Goal: Check status: Check status

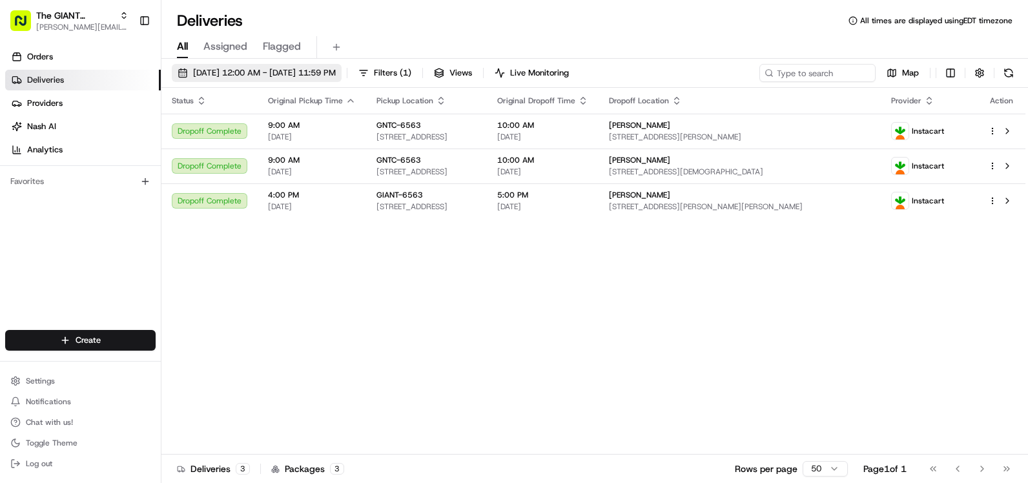
click at [303, 79] on button "[DATE] 12:00 AM - [DATE] 11:59 PM" at bounding box center [257, 73] width 170 height 18
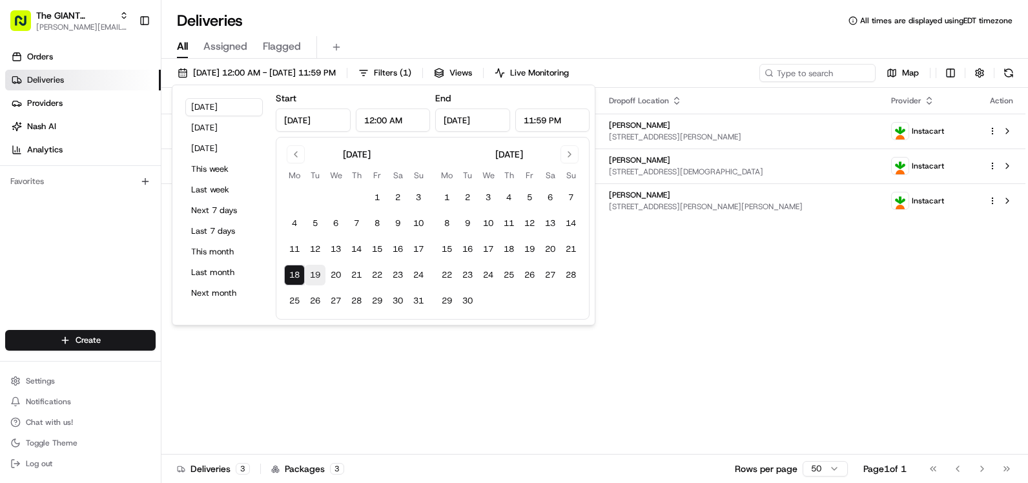
click at [311, 268] on button "19" at bounding box center [315, 275] width 21 height 21
type input "[DATE]"
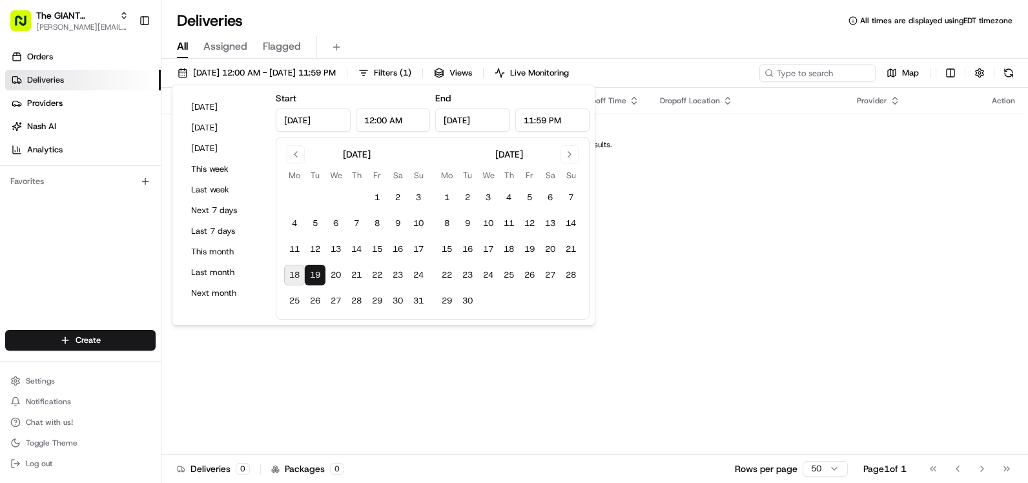
click at [788, 103] on div "Dropoff Location" at bounding box center [748, 101] width 176 height 10
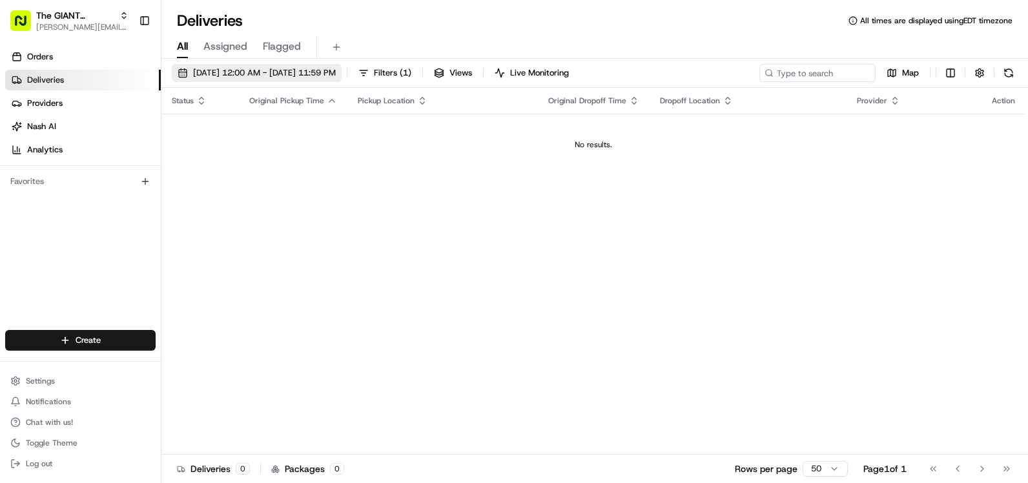
click at [232, 64] on button "[DATE] 12:00 AM - [DATE] 11:59 PM" at bounding box center [257, 73] width 170 height 18
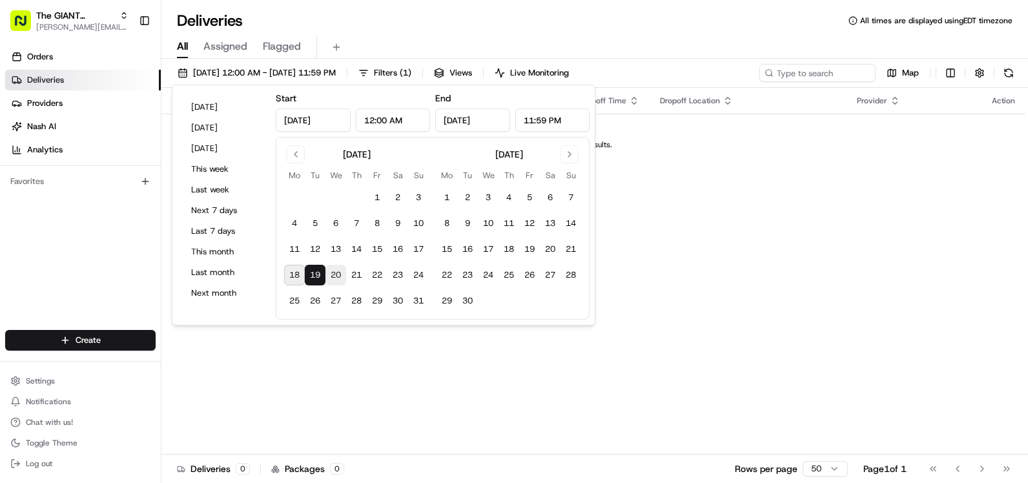
click at [333, 271] on button "20" at bounding box center [335, 275] width 21 height 21
type input "[DATE]"
click at [672, 75] on div "[DATE] 12:00 AM - [DATE] 11:59 PM Filters ( 1 ) Views Live Monitoring Map" at bounding box center [594, 76] width 867 height 24
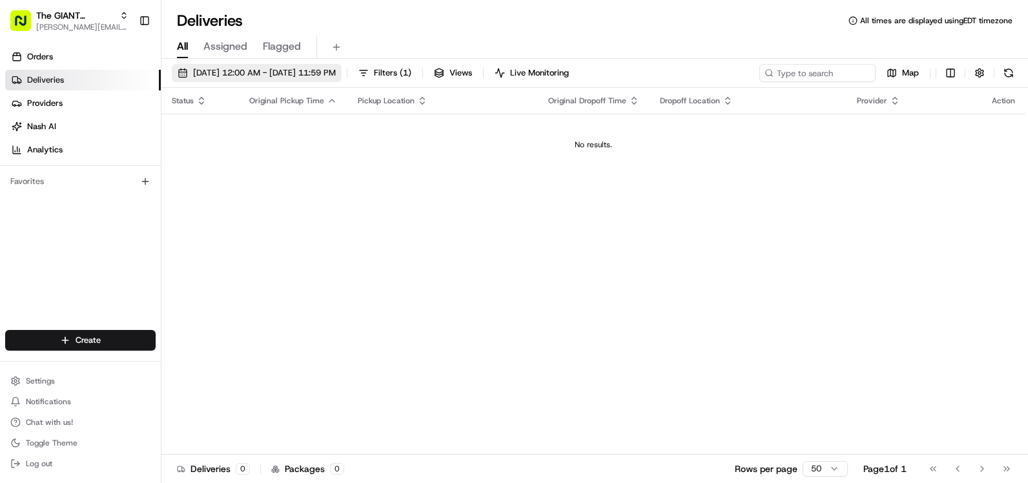
click at [225, 64] on button "[DATE] 12:00 AM - [DATE] 11:59 PM" at bounding box center [257, 73] width 170 height 18
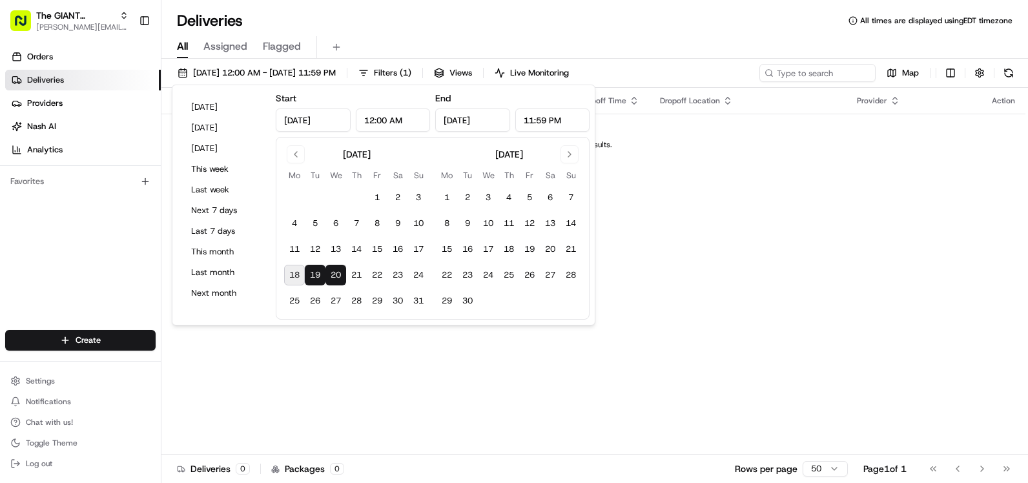
click at [294, 276] on button "18" at bounding box center [294, 275] width 21 height 21
type input "[DATE]"
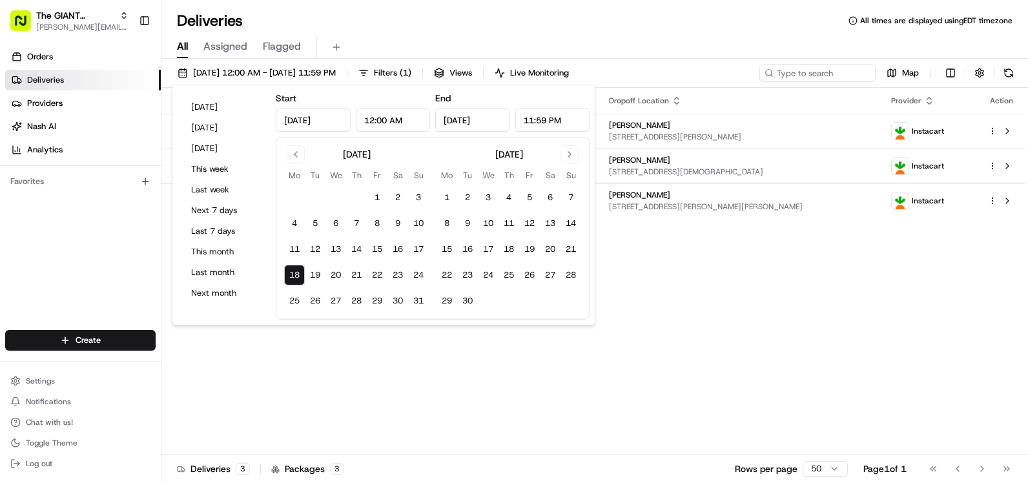
click at [697, 73] on div "[DATE] 12:00 AM - [DATE] 11:59 PM Filters ( 1 ) Views Live Monitoring Map" at bounding box center [594, 76] width 867 height 24
